Goal: Information Seeking & Learning: Learn about a topic

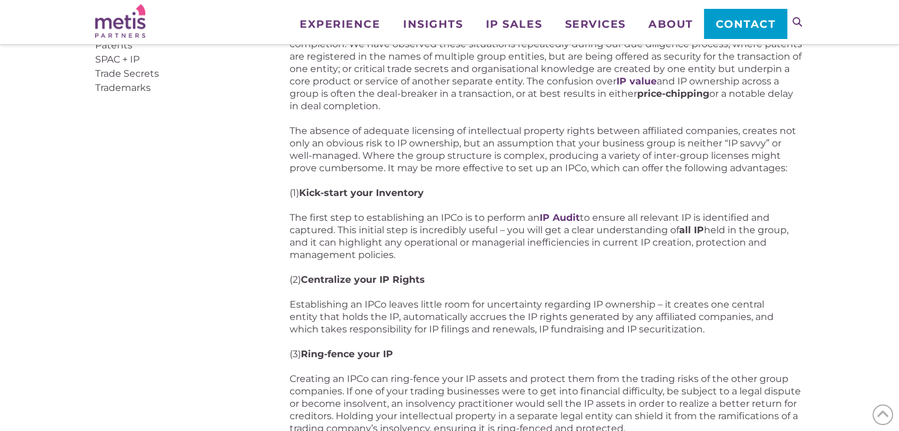
scroll to position [886, 0]
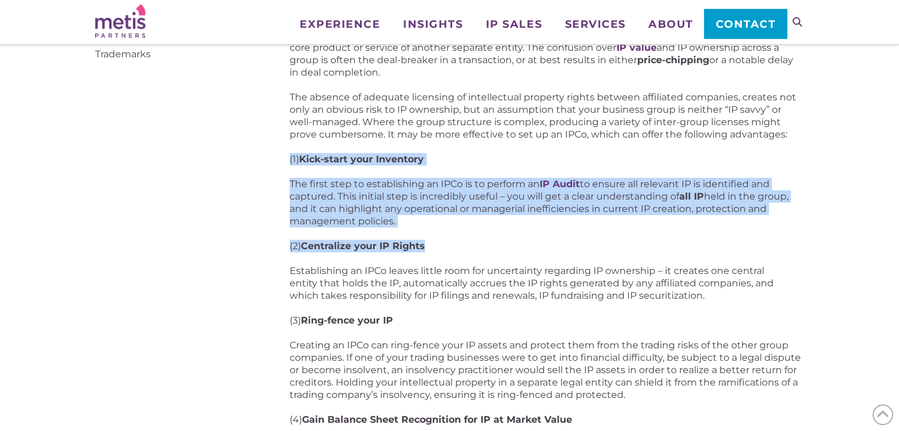
drag, startPoint x: 281, startPoint y: 156, endPoint x: 539, endPoint y: 249, distance: 274.3
click at [539, 249] on div "Articles, IP Holding Companies 5 Ways an IP Holding Company Could Benefit Your …" at bounding box center [449, 118] width 709 height 1684
click at [527, 241] on p "(2) Centralize your IP Rights" at bounding box center [546, 246] width 514 height 12
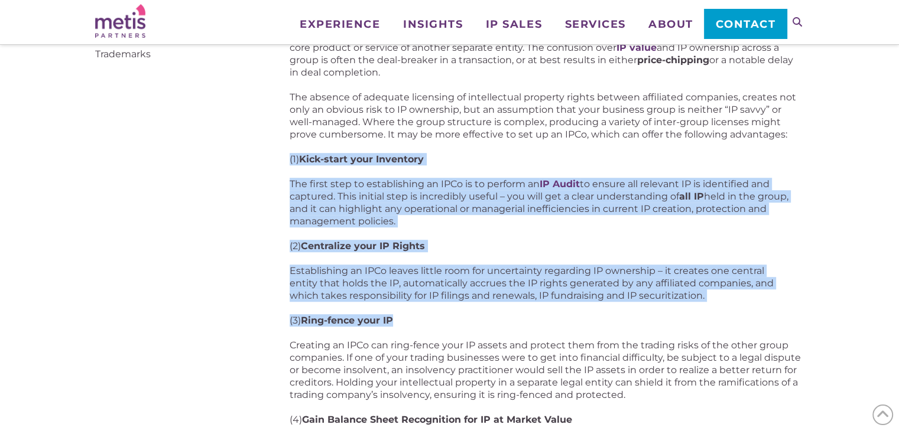
drag, startPoint x: 431, startPoint y: 320, endPoint x: 273, endPoint y: 152, distance: 231.1
click at [273, 152] on div "Articles, IP Holding Companies 5 Ways an IP Holding Company Could Benefit Your …" at bounding box center [449, 118] width 709 height 1684
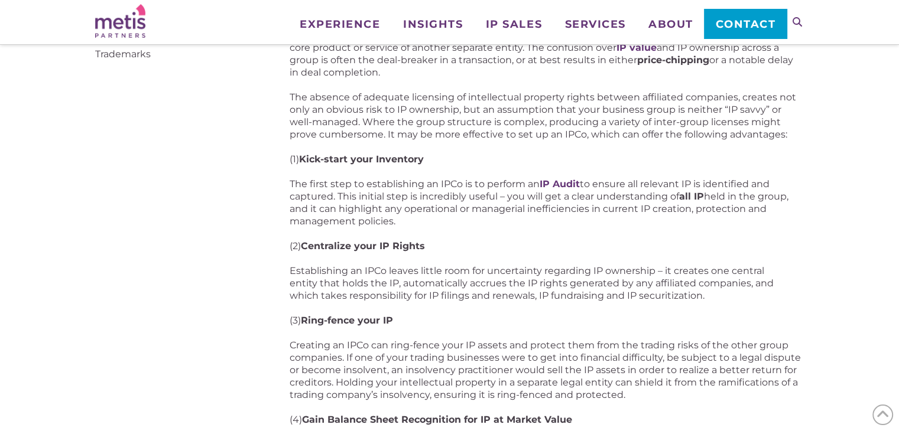
click at [226, 148] on div "Articles, IP Holding Companies 5 Ways an IP Holding Company Could Benefit Your …" at bounding box center [449, 118] width 709 height 1684
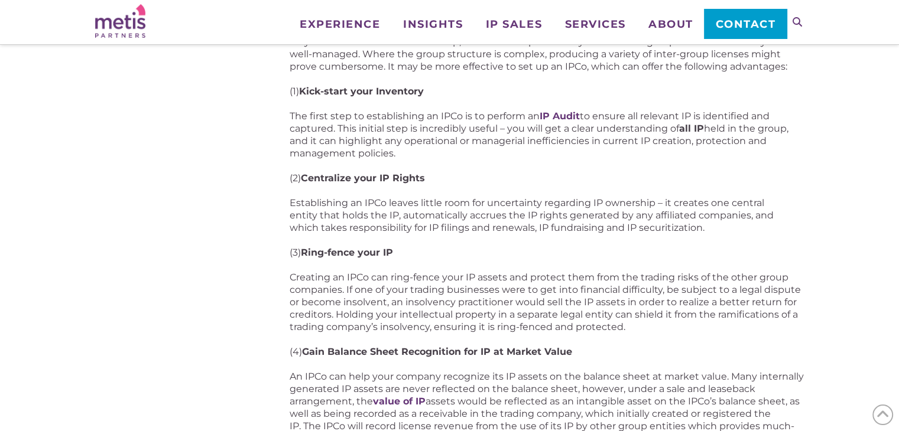
scroll to position [1122, 0]
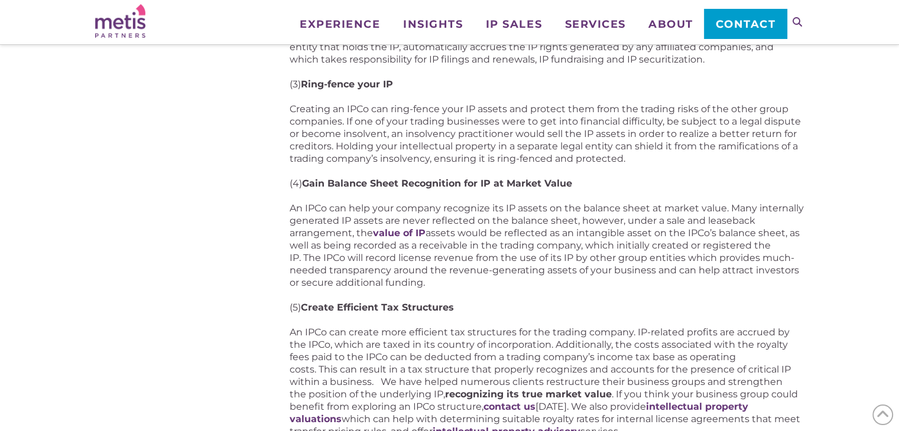
click at [613, 180] on p "(4) Gain Balance Sheet Recognition for IP at Market Value" at bounding box center [546, 183] width 514 height 12
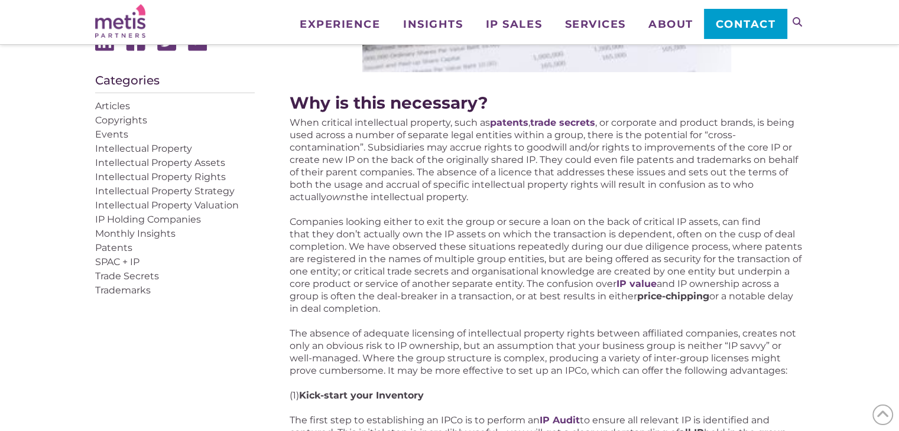
scroll to position [709, 0]
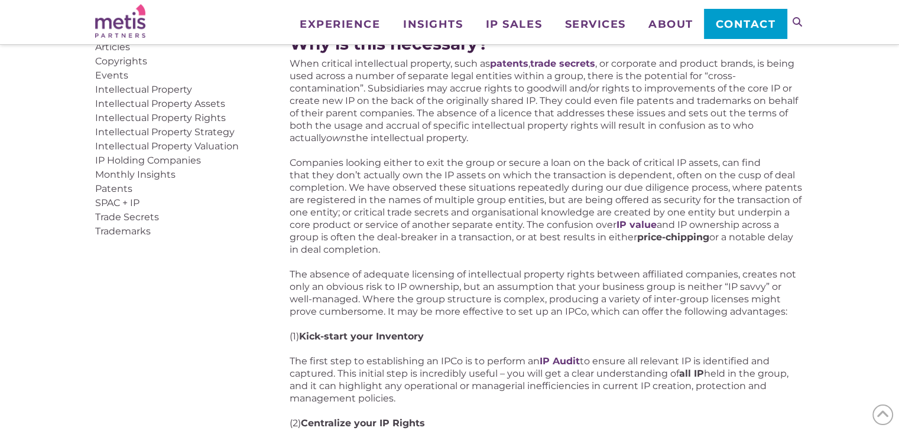
drag, startPoint x: 288, startPoint y: 161, endPoint x: 411, endPoint y: 251, distance: 152.2
click at [411, 251] on div "Articles, IP Holding Companies 5 Ways an IP Holding Company Could Benefit Your …" at bounding box center [449, 296] width 709 height 1684
click at [437, 253] on p "Companies looking either to exit the group or secure a loan on the back of crit…" at bounding box center [546, 206] width 514 height 99
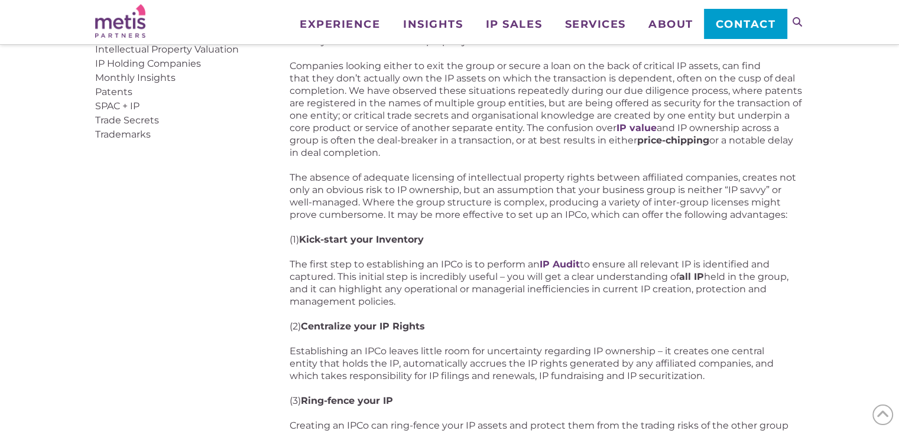
scroll to position [827, 0]
